Goal: Find specific page/section

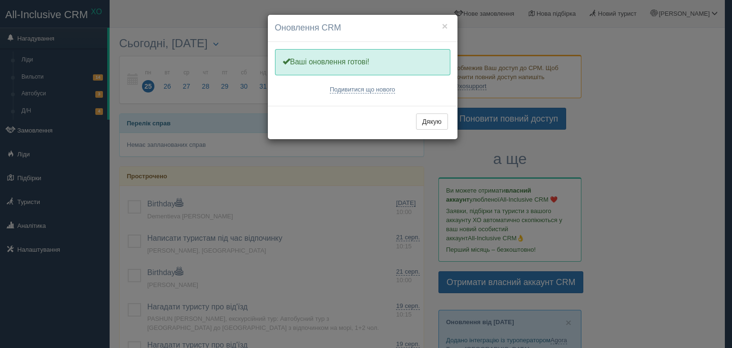
click at [667, 111] on div "× Оновлення CRM Одну хвилинку, оновлюємо Вашу CRM Ваші оновлення готові! Подиви…" at bounding box center [366, 174] width 732 height 348
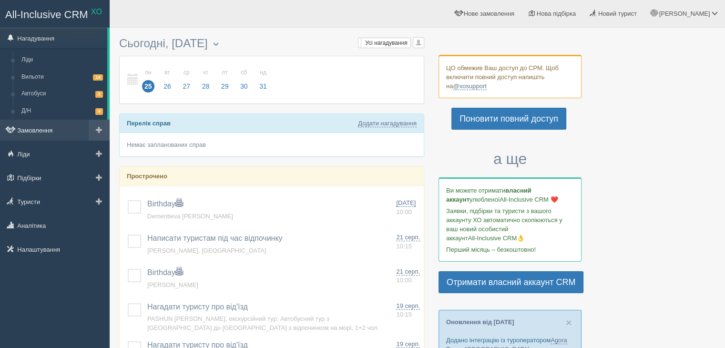
click at [25, 130] on link "Замовлення" at bounding box center [55, 130] width 110 height 21
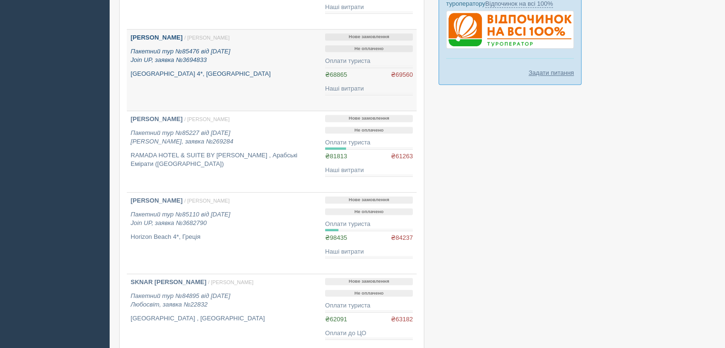
scroll to position [572, 0]
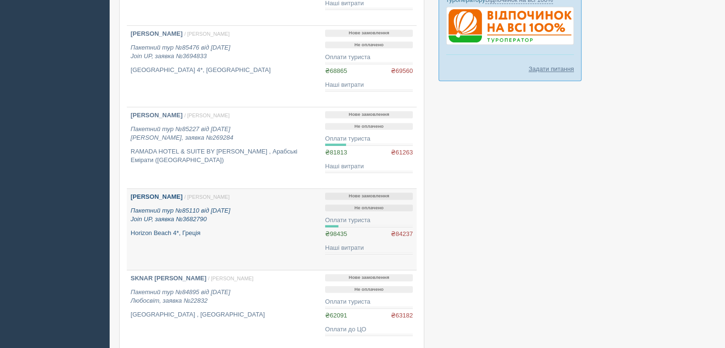
click at [162, 195] on b "[PERSON_NAME]" at bounding box center [157, 196] width 52 height 7
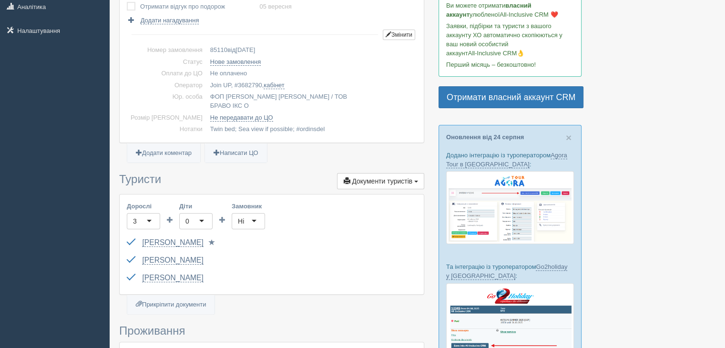
scroll to position [143, 0]
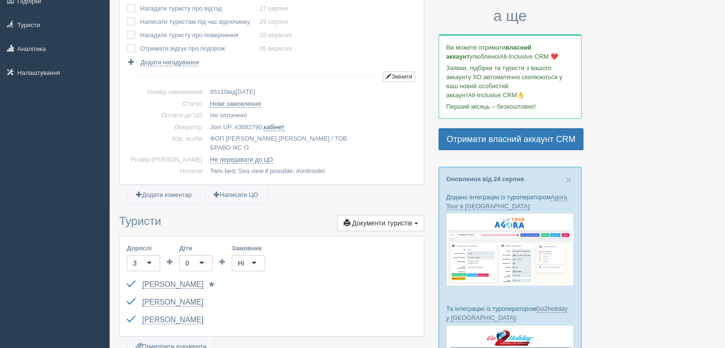
click at [264, 125] on link "кабінет" at bounding box center [274, 128] width 21 height 8
